Goal: Find specific page/section: Find specific page/section

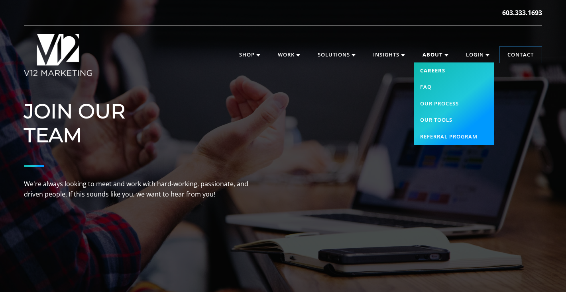
click at [426, 72] on link "Careers" at bounding box center [454, 71] width 80 height 17
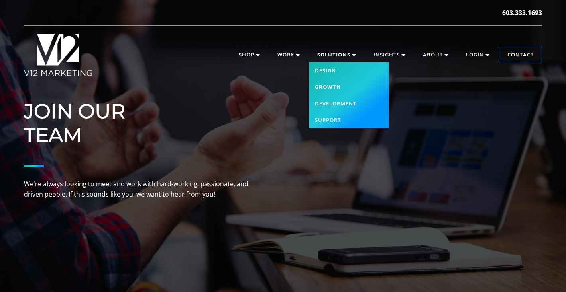
click at [322, 85] on link "Growth" at bounding box center [349, 87] width 80 height 17
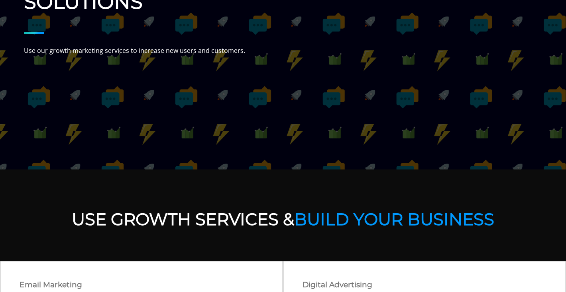
scroll to position [167, 0]
